Goal: Transaction & Acquisition: Purchase product/service

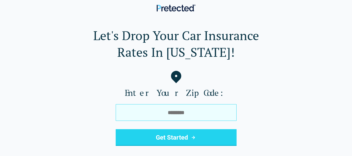
click at [203, 113] on input "tel" at bounding box center [176, 112] width 121 height 17
click at [194, 111] on input "tel" at bounding box center [176, 112] width 121 height 17
paste input "*****"
type input "*****"
click at [116, 129] on button "Get Started" at bounding box center [176, 137] width 121 height 17
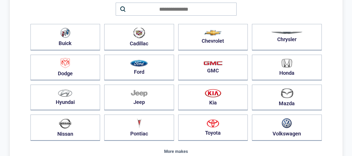
scroll to position [61, 0]
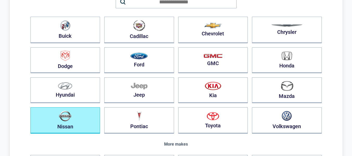
click at [75, 128] on button "Nissan" at bounding box center [65, 120] width 70 height 26
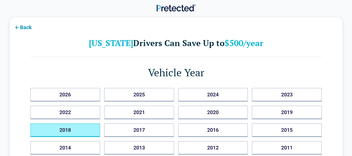
click at [75, 128] on button "2018" at bounding box center [65, 130] width 70 height 14
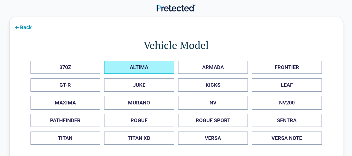
click at [151, 73] on button "ALTIMA" at bounding box center [139, 68] width 70 height 14
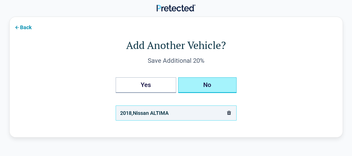
click at [214, 83] on button "No" at bounding box center [207, 85] width 58 height 16
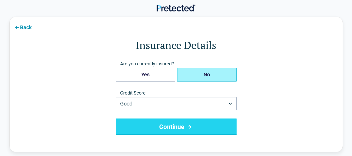
click at [197, 76] on button "No" at bounding box center [206, 75] width 59 height 14
click at [196, 130] on button "Continue" at bounding box center [176, 127] width 121 height 17
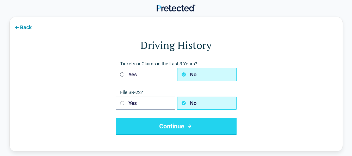
click at [154, 132] on button "Continue" at bounding box center [176, 126] width 121 height 17
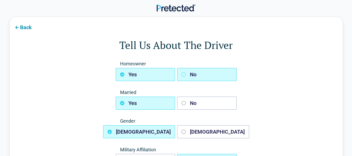
click at [209, 72] on button "No" at bounding box center [206, 74] width 59 height 13
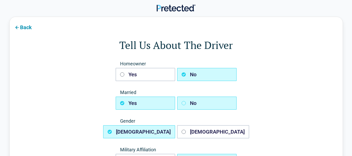
click at [205, 109] on button "No" at bounding box center [206, 103] width 59 height 13
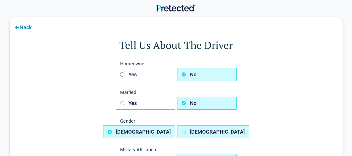
click at [191, 134] on button "[DEMOGRAPHIC_DATA]" at bounding box center [213, 131] width 72 height 13
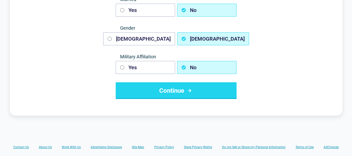
scroll to position [94, 0]
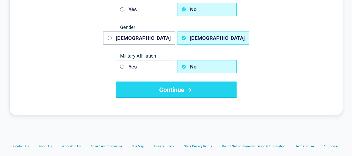
click at [208, 86] on button "Continue" at bounding box center [176, 90] width 121 height 17
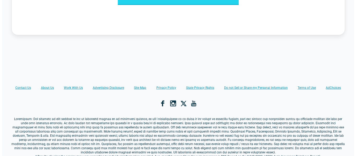
scroll to position [0, 0]
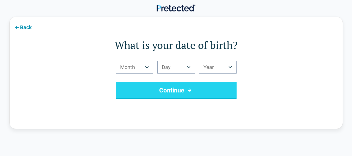
click at [142, 71] on html "Back What is your date of birth? Month *** *** *** *** *** *** *** *** *** *** …" at bounding box center [176, 151] width 352 height 303
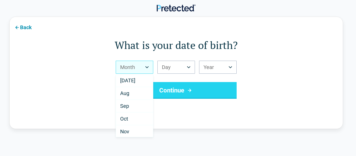
scroll to position [88, 0]
select select "*"
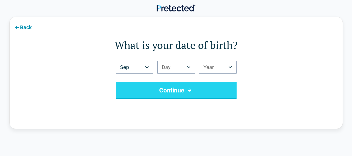
click at [189, 67] on html "Back What is your date of birth? Sep *** *** *** *** *** *** *** *** *** *** **…" at bounding box center [176, 151] width 352 height 303
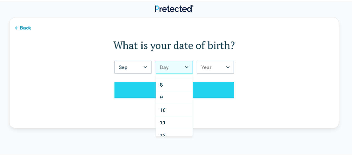
scroll to position [84, 0]
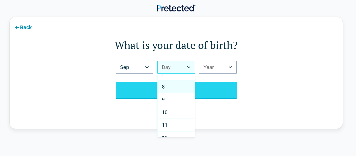
select select "*"
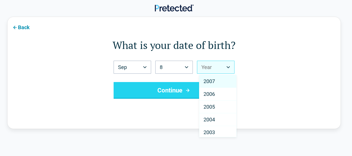
click at [223, 72] on html "Back What is your date of birth? Sep *** *** *** *** *** *** *** *** *** *** **…" at bounding box center [176, 151] width 352 height 303
